Goal: Browse casually

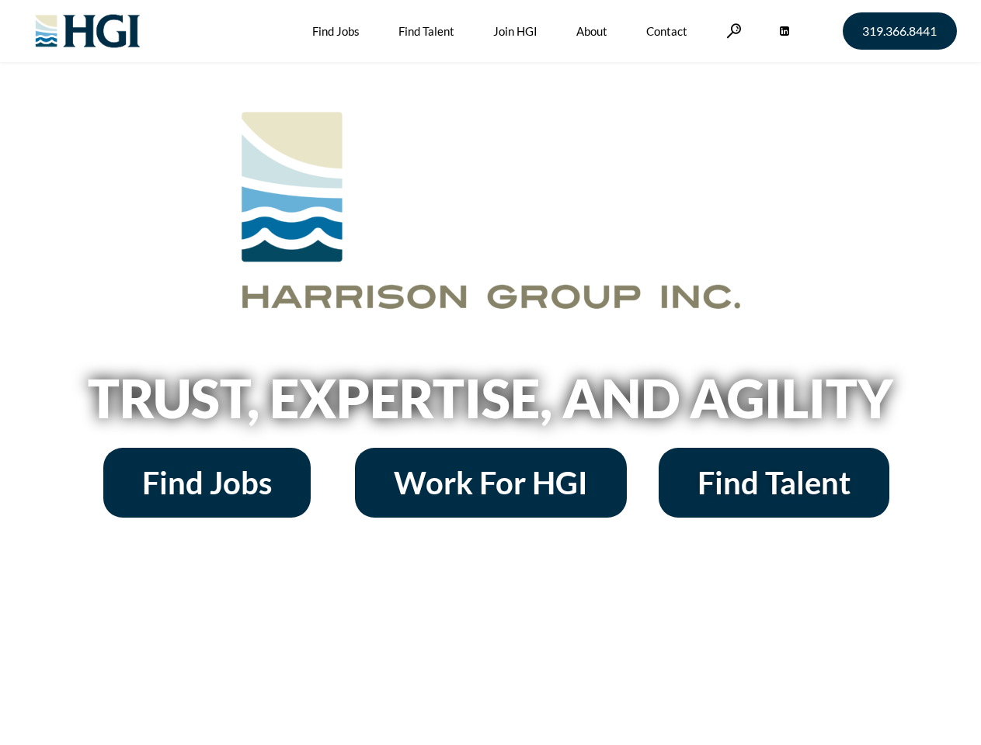
click at [490, 373] on h2 "Trust, Expertise, and Agility" at bounding box center [490, 398] width 885 height 53
click at [731, 30] on link at bounding box center [734, 30] width 16 height 15
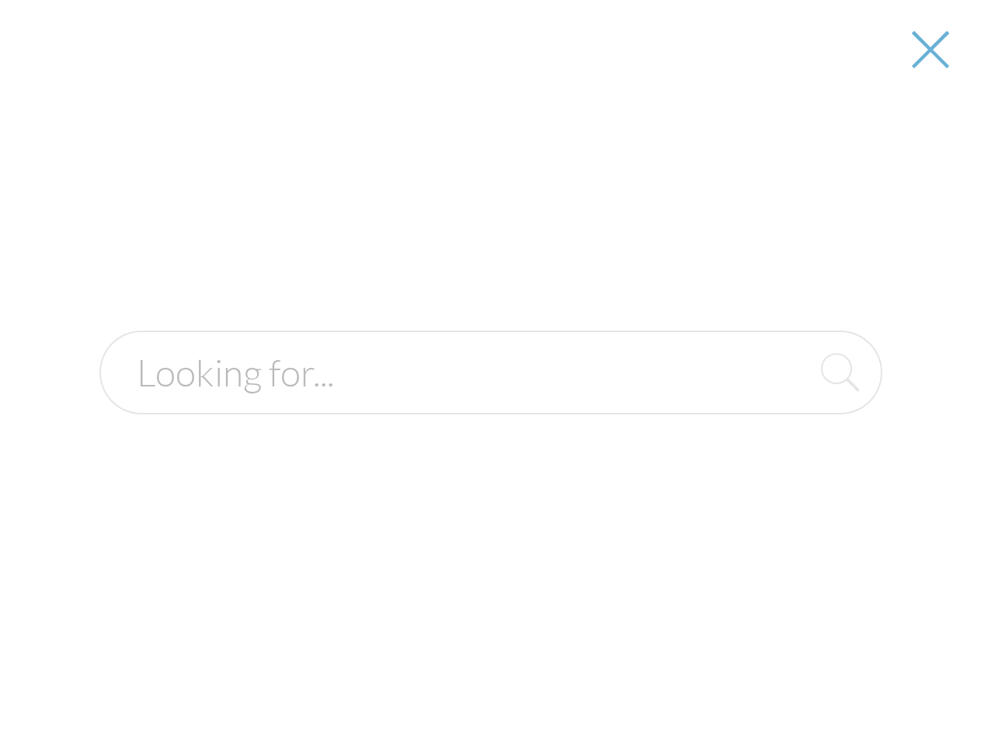
click at [490, 404] on h2 "Trust, Expertise, and Agility" at bounding box center [490, 398] width 885 height 53
